Goal: Task Accomplishment & Management: Manage account settings

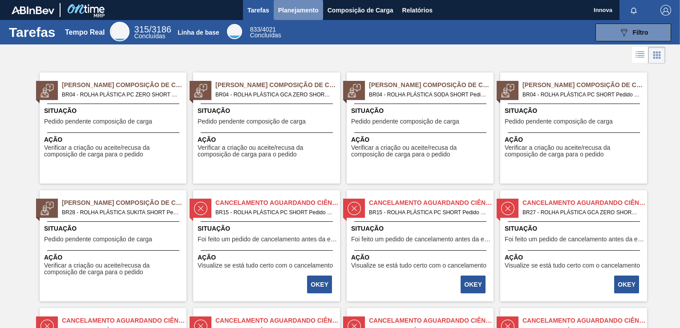
click at [290, 16] on button "Planejamento" at bounding box center [298, 10] width 49 height 20
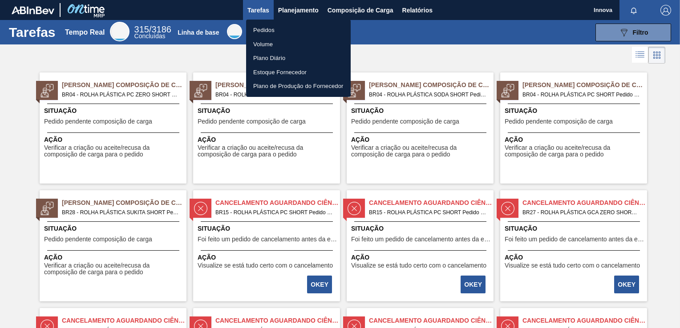
click at [272, 27] on li "Pedidos" at bounding box center [298, 30] width 105 height 14
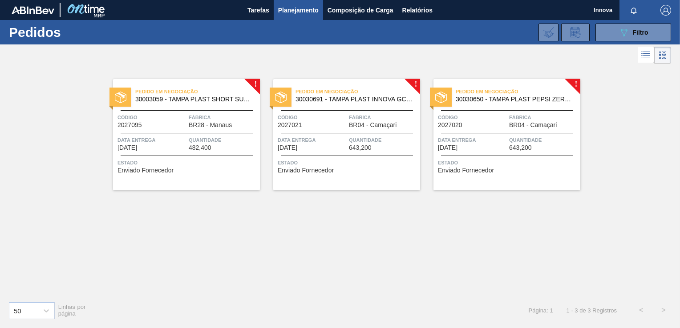
click at [194, 132] on div "Pedido em Negociação 30003059 - TAMPA PLAST SHORT SUKITA S/ LINER Código 202709…" at bounding box center [186, 134] width 147 height 111
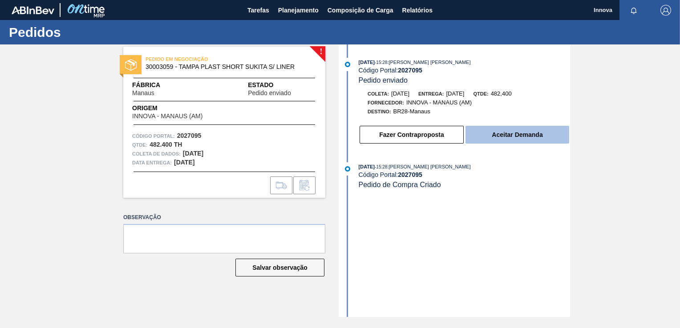
click at [527, 137] on button "Aceitar Demanda" at bounding box center [517, 135] width 104 height 18
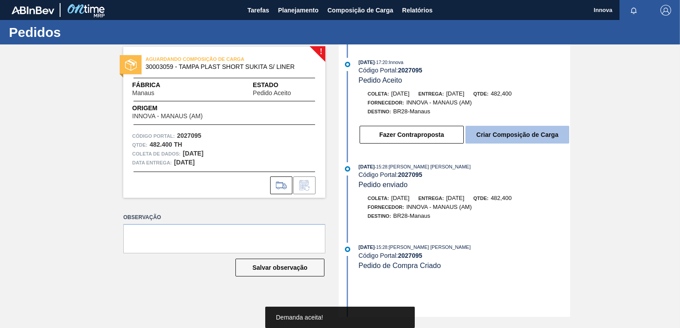
click at [538, 135] on button "Criar Composição de Carga" at bounding box center [517, 135] width 104 height 18
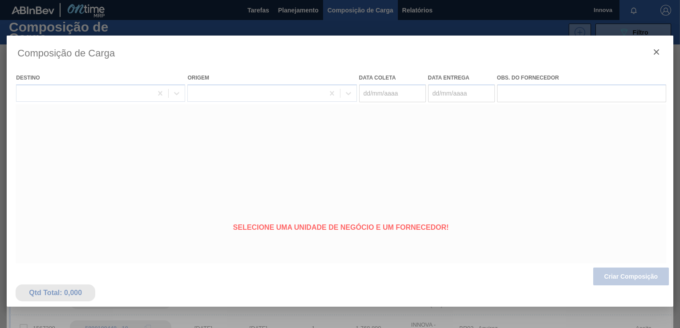
type coleta "[DATE]"
type entrega "[DATE]"
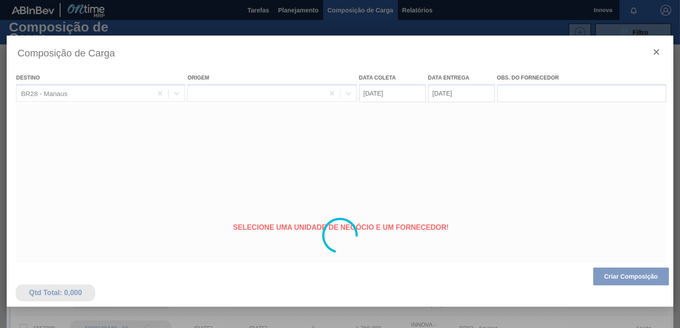
click at [630, 277] on div at bounding box center [340, 236] width 666 height 400
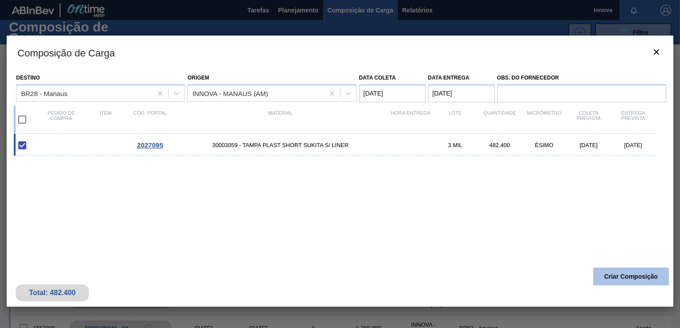
click at [628, 277] on button "Criar Composição" at bounding box center [631, 277] width 76 height 18
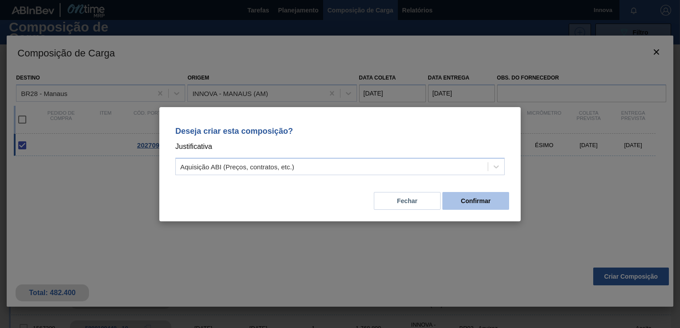
click at [490, 202] on button "Confirmar" at bounding box center [475, 201] width 67 height 18
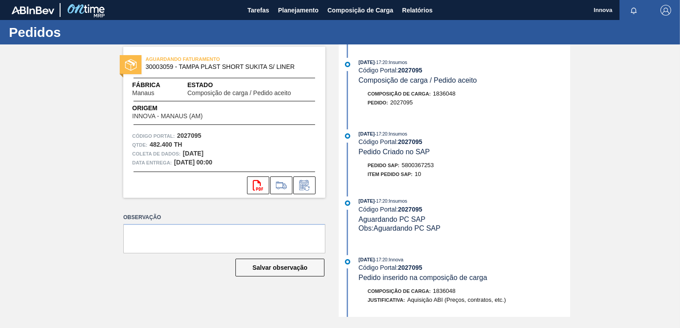
click at [420, 167] on span "5800367253" at bounding box center [418, 165] width 32 height 7
copy span "5800367253"
click at [413, 140] on strong "2027095" at bounding box center [410, 141] width 24 height 7
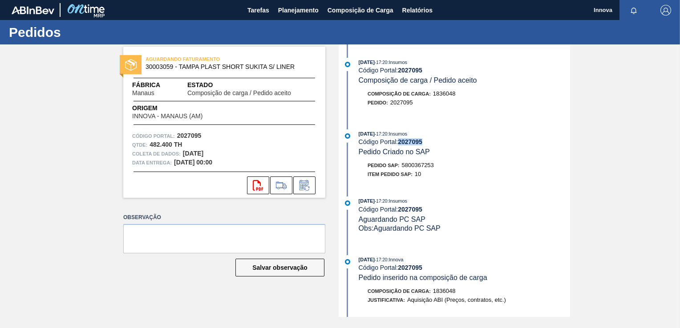
copy strong "2027095"
